Goal: Task Accomplishment & Management: Manage account settings

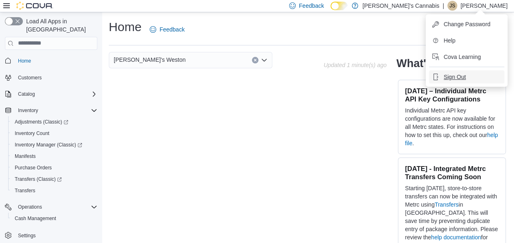
click at [457, 76] on span "Sign Out" at bounding box center [455, 77] width 22 height 8
